Goal: Complete application form: Complete application form

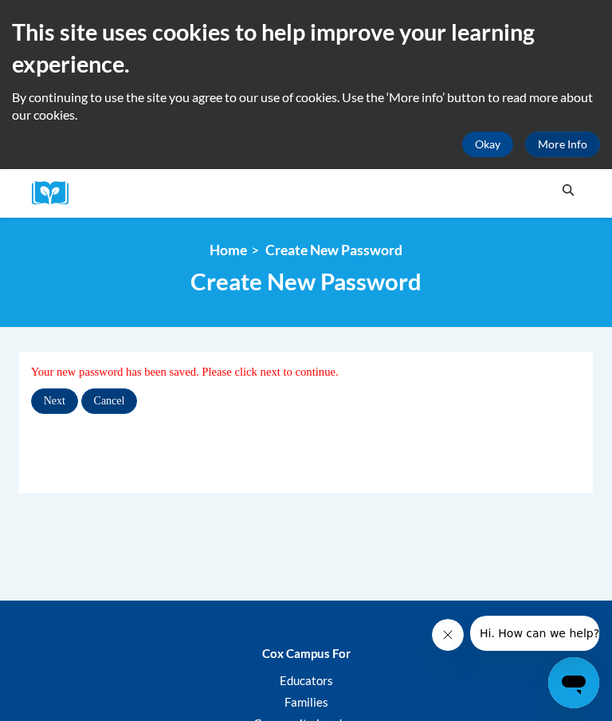
click at [57, 396] on input "Next" at bounding box center [54, 401] width 47 height 26
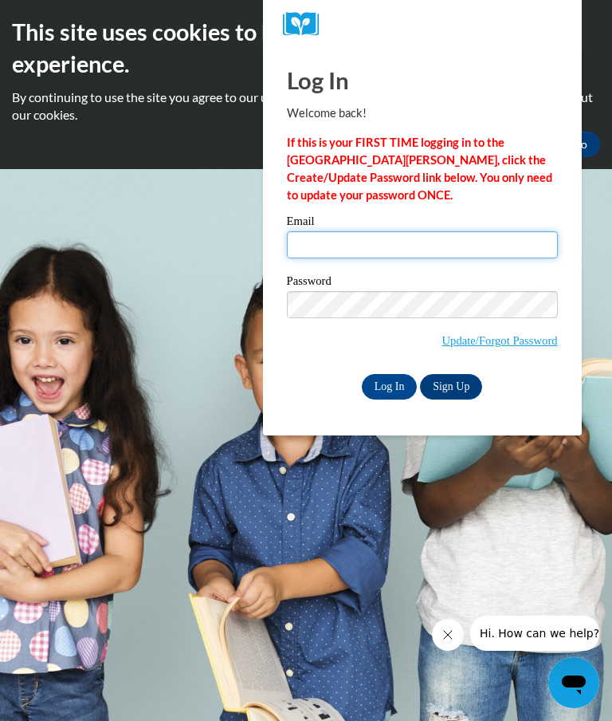
click at [406, 250] on input "Email" at bounding box center [422, 244] width 271 height 27
type input "D"
type input "aatkins070@gmail.com"
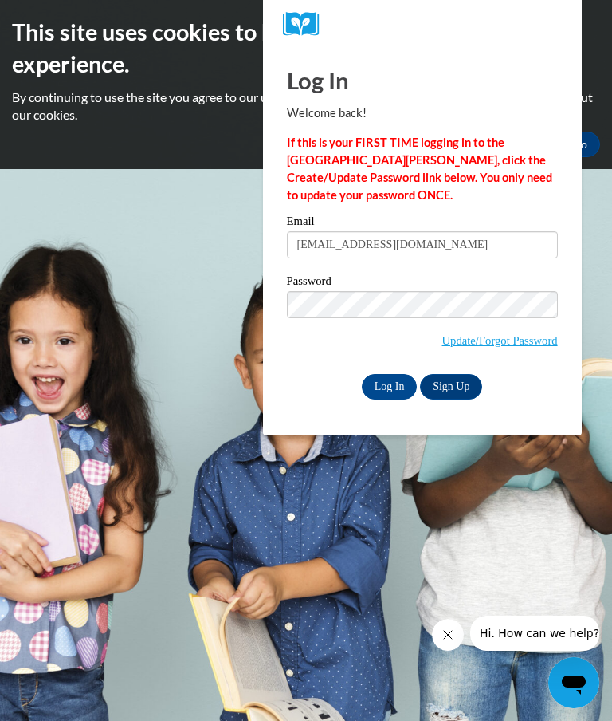
click at [392, 390] on input "Log In" at bounding box center [390, 387] width 56 height 26
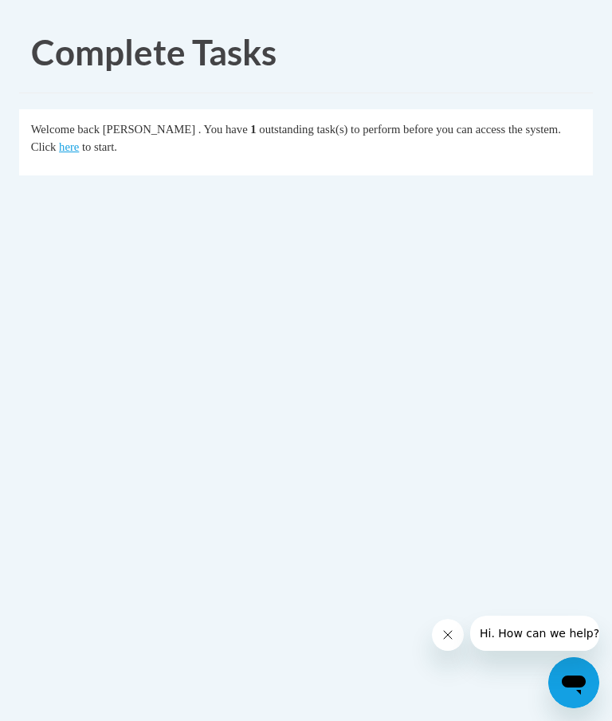
click at [59, 148] on link "here" at bounding box center [69, 146] width 20 height 13
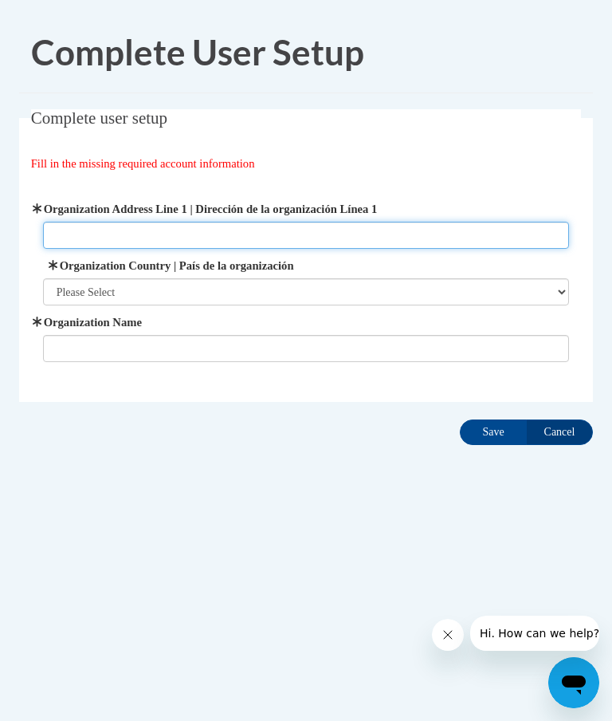
click at [77, 233] on input "Organization Address Line 1 | Dirección de la organización Línea 1" at bounding box center [306, 235] width 527 height 27
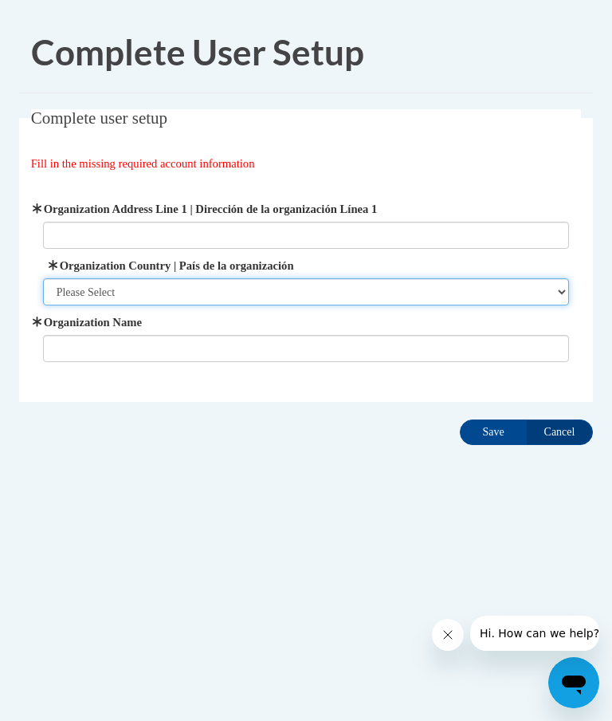
click at [93, 298] on select "Please Select United States | Estados Unidos Outside of the United States | Fue…" at bounding box center [306, 291] width 527 height 27
select select "ad49bcad-a171-4b2e-b99c-48b446064914"
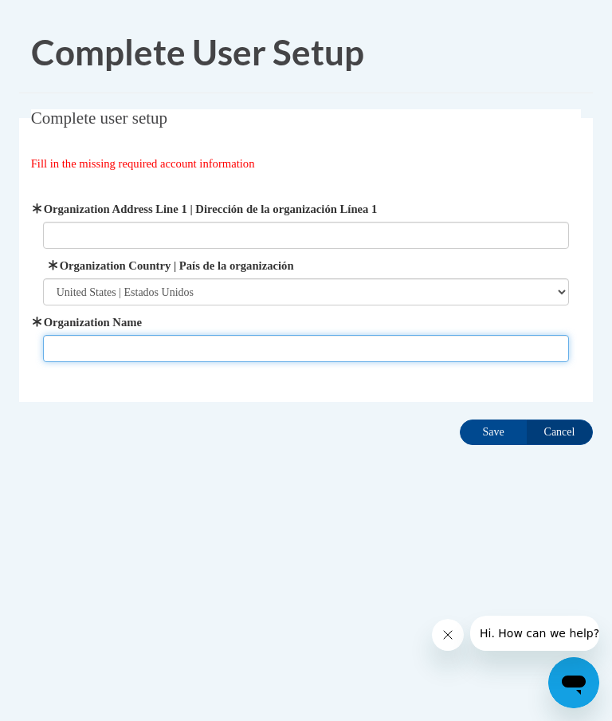
click at [128, 349] on input "Organization Name" at bounding box center [306, 348] width 527 height 27
type input "O2BKIDS"
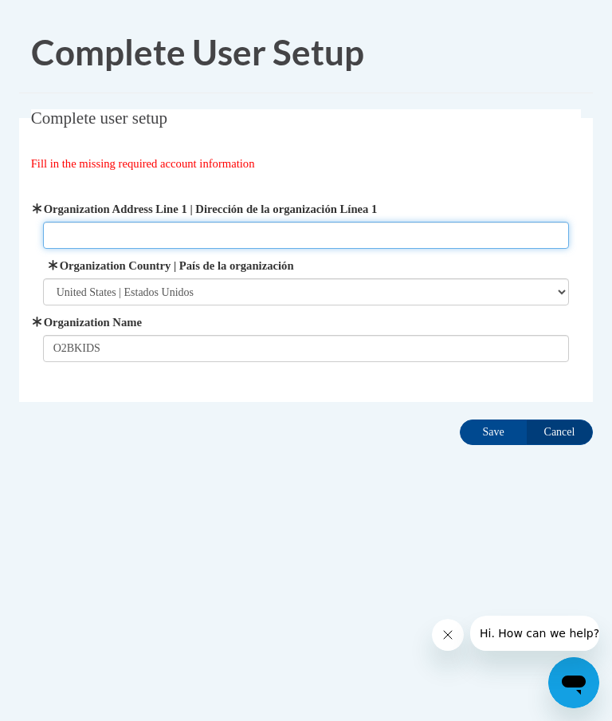
click at [95, 227] on input "Organization Address Line 1 | Dirección de la organización Línea 1" at bounding box center [306, 235] width 527 height 27
type input "Alexander"
click at [55, 235] on input "Alexander" at bounding box center [306, 235] width 527 height 27
click at [338, 242] on input "Alexander" at bounding box center [306, 235] width 527 height 27
click at [170, 236] on input "Alexander" at bounding box center [306, 235] width 527 height 27
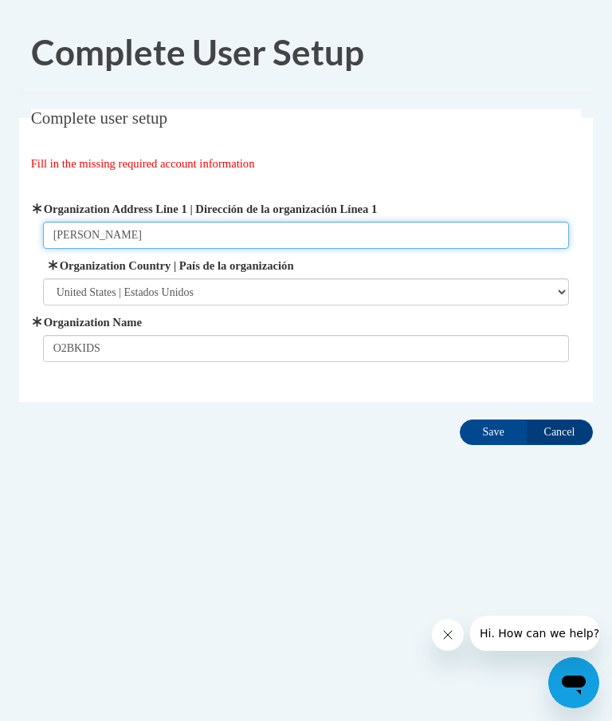
click at [49, 238] on input "Alexander" at bounding box center [306, 235] width 527 height 27
